Goal: Information Seeking & Learning: Check status

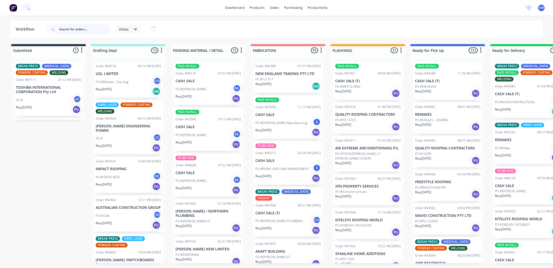
click at [73, 31] on input "text" at bounding box center [84, 29] width 51 height 10
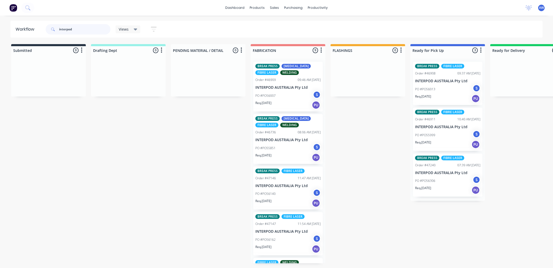
type input "interpod"
click at [290, 103] on div "Req. [DATE] PU" at bounding box center [287, 105] width 65 height 9
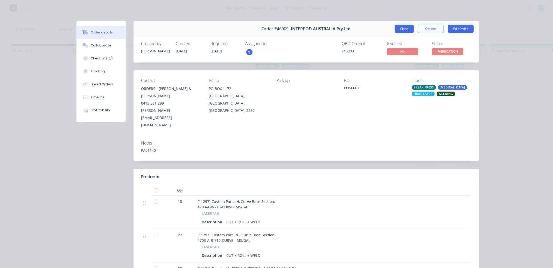
click at [400, 32] on button "Close" at bounding box center [404, 29] width 19 height 8
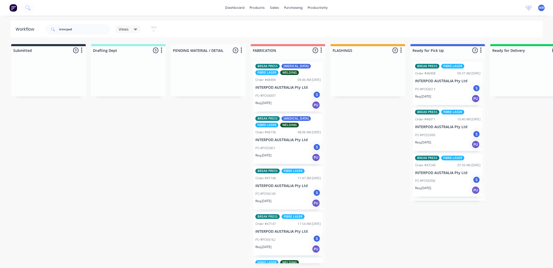
click at [285, 154] on div "Req. 02/09/25 PU" at bounding box center [287, 157] width 65 height 9
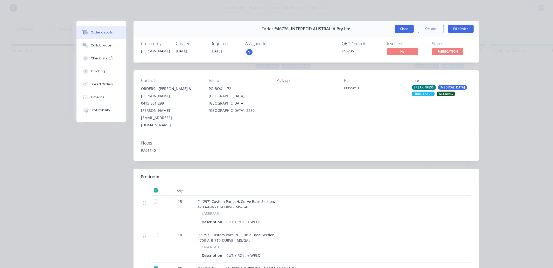
click at [409, 31] on button "Close" at bounding box center [404, 29] width 19 height 8
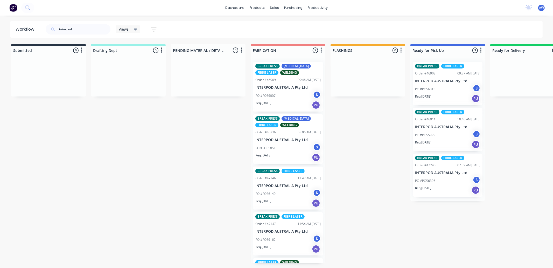
click at [286, 193] on div "PO #PO56140 S" at bounding box center [287, 194] width 65 height 10
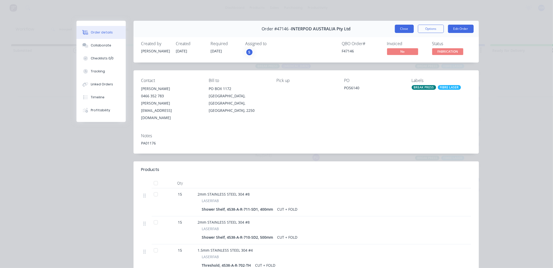
click at [406, 26] on button "Close" at bounding box center [404, 29] width 19 height 8
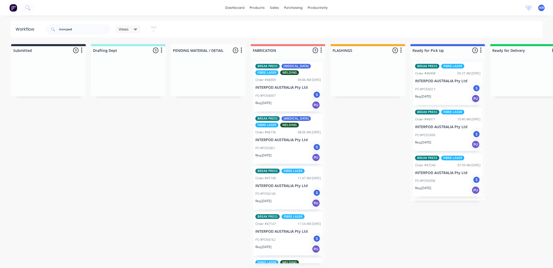
click at [294, 246] on div "Req. 03/09/25 PU" at bounding box center [287, 249] width 65 height 9
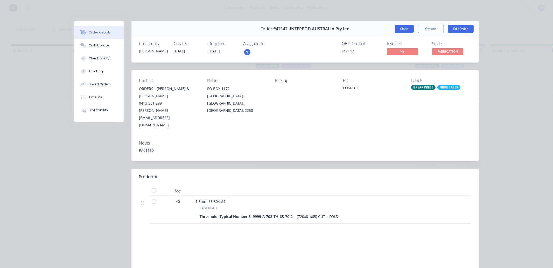
click at [402, 30] on button "Close" at bounding box center [404, 29] width 19 height 8
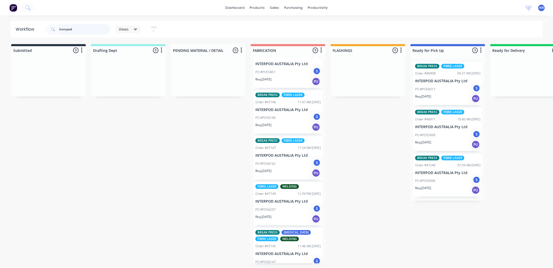
scroll to position [86, 0]
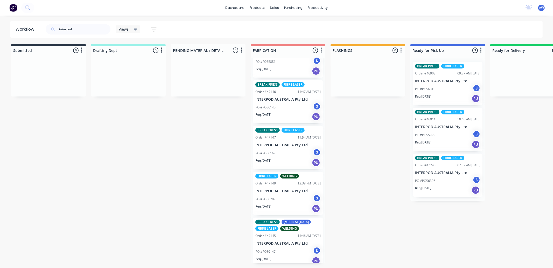
click at [296, 207] on div "Req. [DATE] PU" at bounding box center [287, 208] width 65 height 9
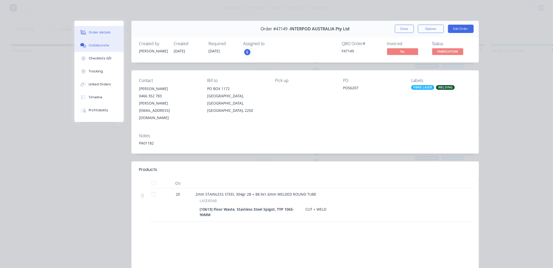
click at [100, 47] on div "Collaborate" at bounding box center [99, 45] width 20 height 5
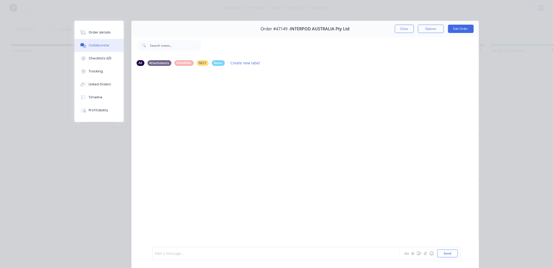
click at [171, 253] on div at bounding box center [268, 253] width 227 height 5
click at [169, 253] on span "out front on pallet with #46908" at bounding box center [182, 253] width 54 height 5
click at [399, 27] on button "Close" at bounding box center [404, 29] width 19 height 8
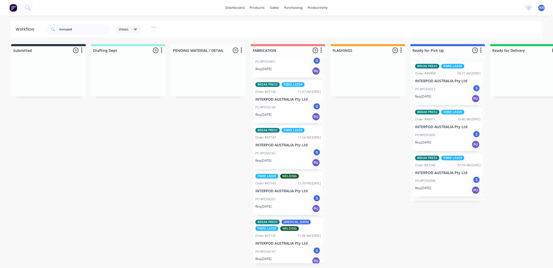
click at [297, 202] on div "PO #PO56207 S" at bounding box center [287, 199] width 65 height 10
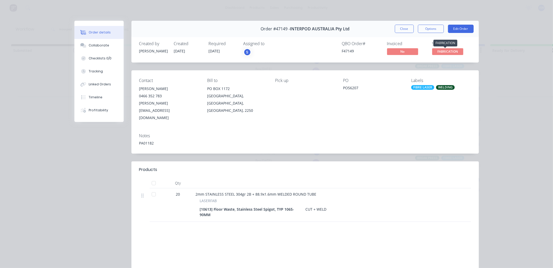
click at [442, 50] on span "FABRICATION" at bounding box center [447, 51] width 31 height 6
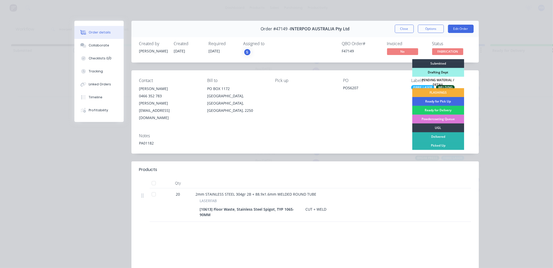
click at [432, 97] on div "Ready for Pick Up" at bounding box center [438, 101] width 52 height 9
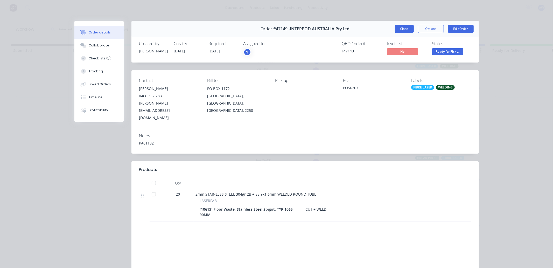
click at [399, 27] on button "Close" at bounding box center [404, 29] width 19 height 8
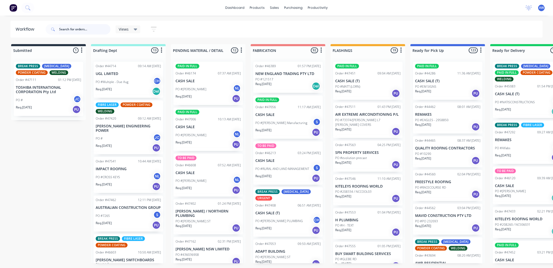
click at [72, 27] on input "text" at bounding box center [84, 29] width 51 height 10
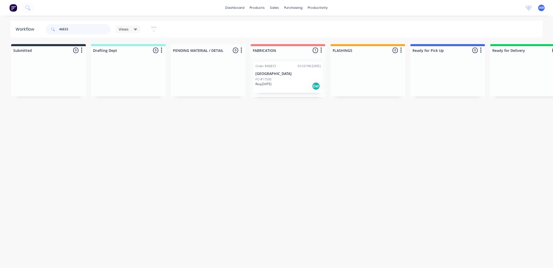
drag, startPoint x: 279, startPoint y: 70, endPoint x: 275, endPoint y: 71, distance: 3.9
click at [276, 71] on div "Order #46833 03:59 PM [DATE] [GEOGRAPHIC_DATA] PO #17500 Req. [DATE] Del" at bounding box center [288, 77] width 75 height 39
click at [296, 77] on div "PO #17500" at bounding box center [287, 79] width 65 height 5
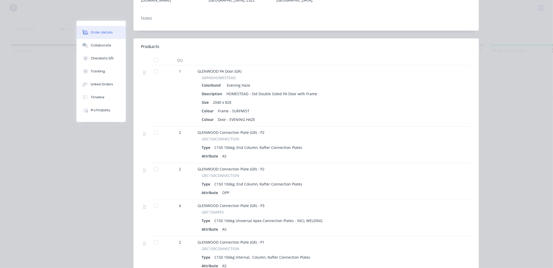
scroll to position [144, 0]
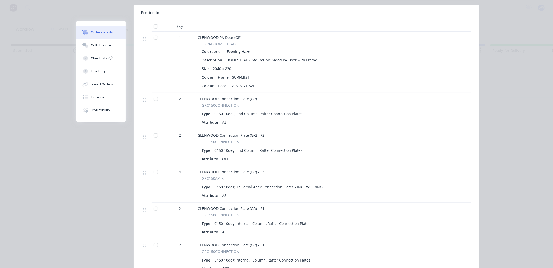
click at [153, 94] on div at bounding box center [156, 99] width 10 height 10
click at [154, 130] on div at bounding box center [156, 135] width 10 height 10
click at [151, 167] on div at bounding box center [156, 172] width 10 height 10
click at [152, 204] on div at bounding box center [156, 208] width 10 height 10
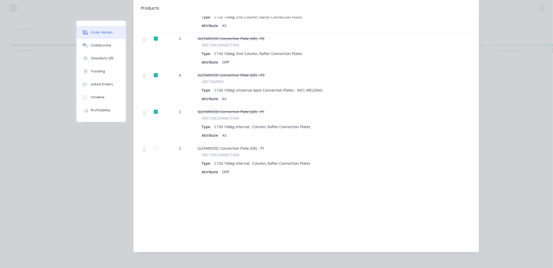
scroll to position [242, 0]
click at [155, 142] on div at bounding box center [156, 147] width 10 height 10
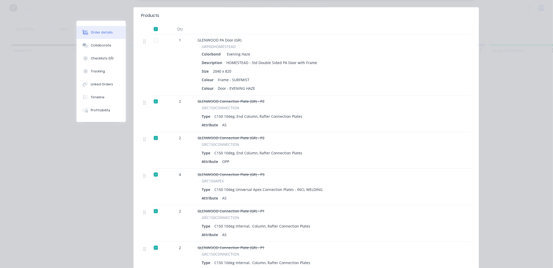
scroll to position [0, 0]
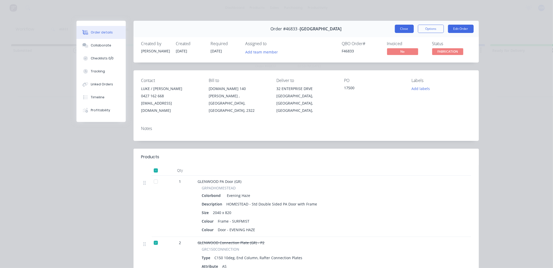
click at [405, 30] on button "Close" at bounding box center [404, 29] width 19 height 8
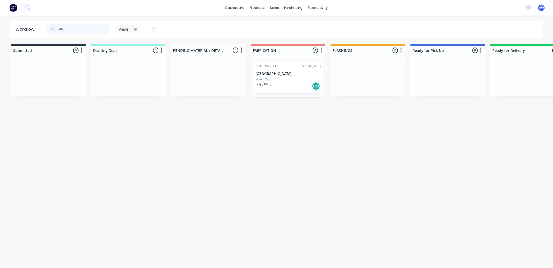
type input "4"
type input "[PERSON_NAME]"
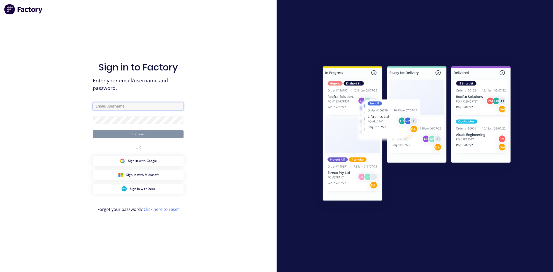
type input "[EMAIL_ADDRESS][DOMAIN_NAME]"
click at [139, 134] on button "Continue" at bounding box center [138, 134] width 91 height 8
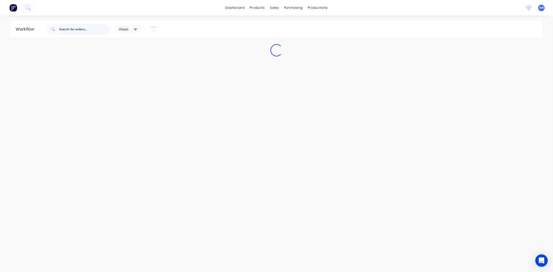
click at [69, 30] on input "text" at bounding box center [84, 29] width 51 height 10
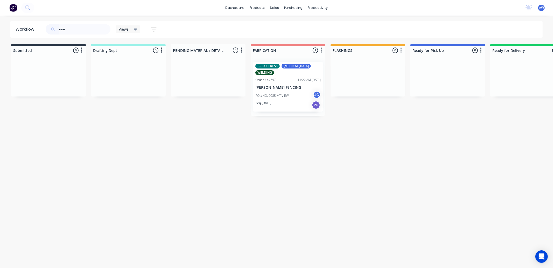
click at [302, 101] on div "Req. [DATE] PU" at bounding box center [287, 105] width 65 height 9
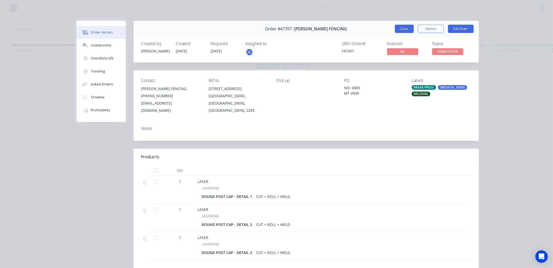
click at [400, 26] on button "Close" at bounding box center [404, 29] width 19 height 8
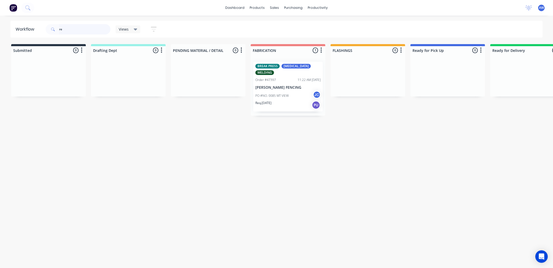
type input "r"
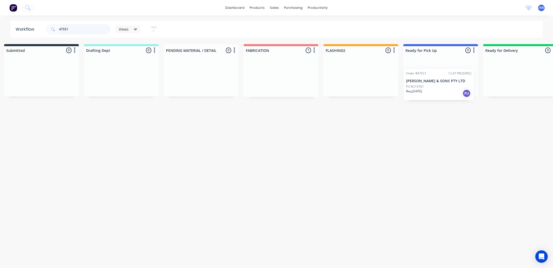
drag, startPoint x: 273, startPoint y: 74, endPoint x: 415, endPoint y: 103, distance: 145.3
click at [428, 79] on div "Submitted 0 Sort By Created date Required date Order number Customer name Most …" at bounding box center [421, 70] width 865 height 53
type input "47551"
click at [428, 91] on div "Order #47551 12:47 PM [DATE] [PERSON_NAME] & SONS PTY LTD PO #219761 Req. [DATE…" at bounding box center [439, 77] width 70 height 31
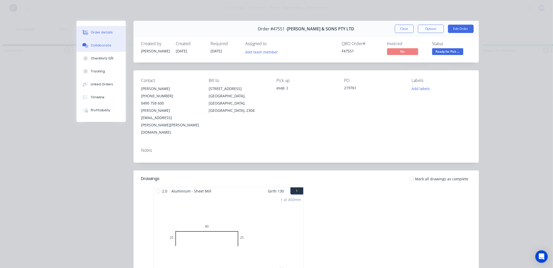
click at [110, 46] on button "Collaborate" at bounding box center [101, 45] width 49 height 13
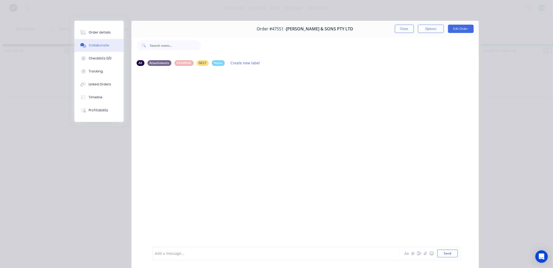
click at [163, 253] on div at bounding box center [268, 253] width 227 height 5
click at [402, 31] on button "Close" at bounding box center [404, 29] width 19 height 8
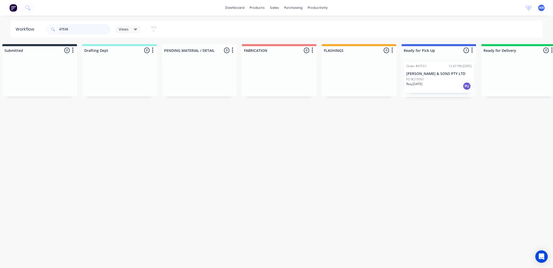
scroll to position [0, 0]
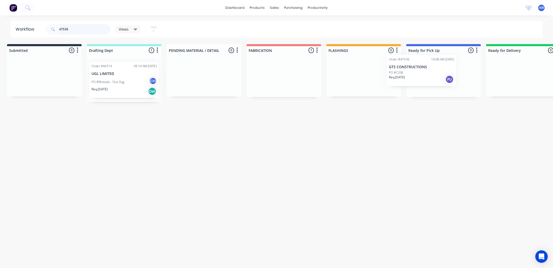
drag, startPoint x: 284, startPoint y: 79, endPoint x: 420, endPoint y: 73, distance: 135.5
click at [420, 73] on div "Submitted 0 Sort By Created date Required date Order number Customer name Most …" at bounding box center [424, 73] width 865 height 58
type input "47536"
click at [430, 82] on div "Order #47536 10:08 AM [DATE] GTS CONSTRUCTIONS PO #C208 Req. [DATE] PU" at bounding box center [443, 77] width 75 height 39
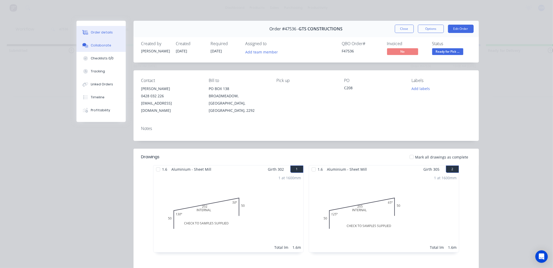
click at [96, 43] on div "Collaborate" at bounding box center [101, 45] width 20 height 5
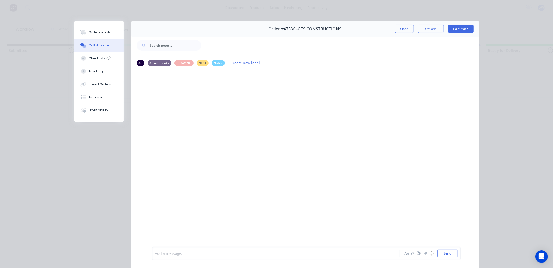
drag, startPoint x: 177, startPoint y: 251, endPoint x: 172, endPoint y: 251, distance: 4.1
click at [176, 252] on div at bounding box center [268, 253] width 227 height 5
click at [397, 25] on button "Close" at bounding box center [404, 29] width 19 height 8
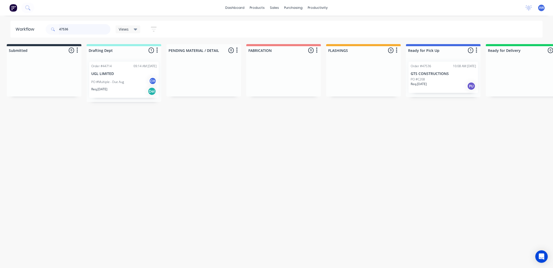
click at [85, 28] on input "47536" at bounding box center [84, 29] width 51 height 10
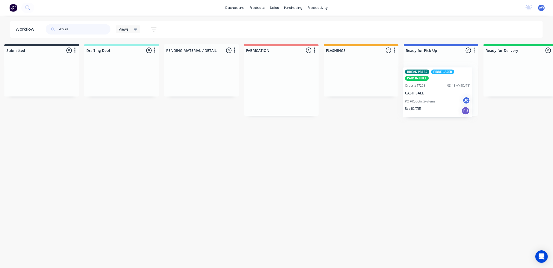
scroll to position [0, 11]
drag, startPoint x: 323, startPoint y: 97, endPoint x: 431, endPoint y: 83, distance: 108.8
click at [431, 83] on div "Submitted 0 Sort By Created date Required date Order number Customer name Most …" at bounding box center [417, 80] width 865 height 72
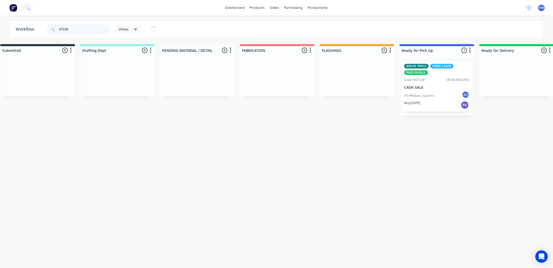
type input "47228"
click at [423, 91] on div "PO #Robotic Systems JC" at bounding box center [436, 96] width 65 height 10
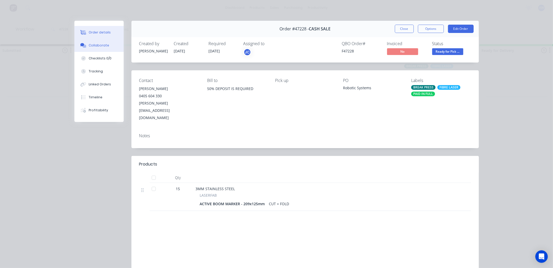
click at [104, 45] on div "Collaborate" at bounding box center [99, 45] width 20 height 5
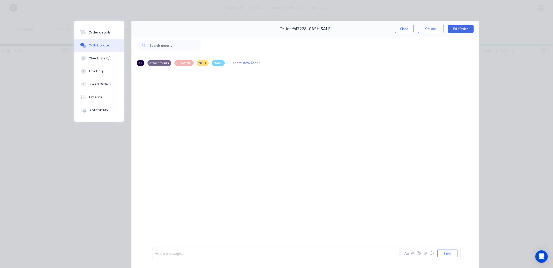
click at [171, 253] on div at bounding box center [268, 253] width 227 height 5
click at [395, 30] on button "Close" at bounding box center [404, 29] width 19 height 8
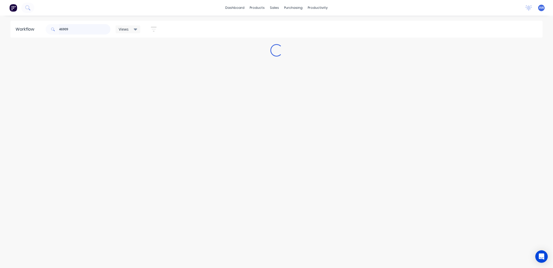
scroll to position [0, 0]
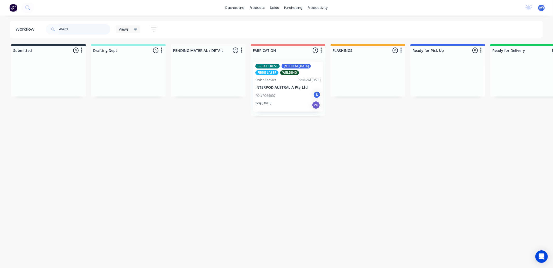
type input "46909"
click at [283, 95] on div "PO #PO56007 S" at bounding box center [287, 96] width 65 height 10
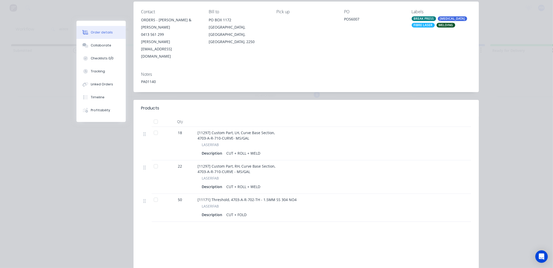
scroll to position [86, 0]
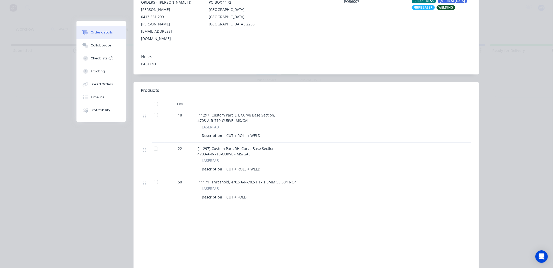
click at [154, 177] on div at bounding box center [156, 182] width 10 height 10
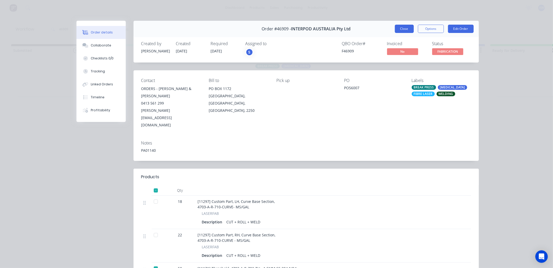
click at [405, 30] on button "Close" at bounding box center [404, 29] width 19 height 8
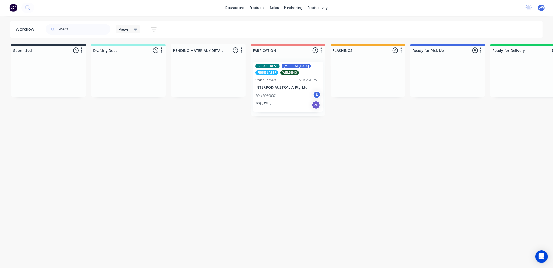
click at [293, 107] on div "Req. [DATE] PU" at bounding box center [287, 105] width 65 height 9
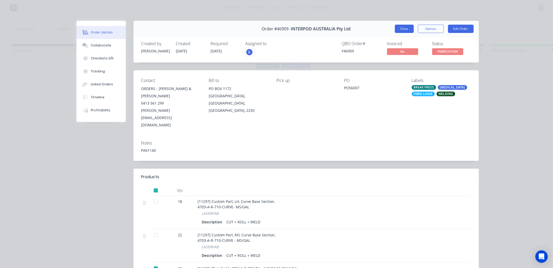
click at [401, 27] on button "Close" at bounding box center [404, 29] width 19 height 8
